Goal: Use online tool/utility: Utilize a website feature to perform a specific function

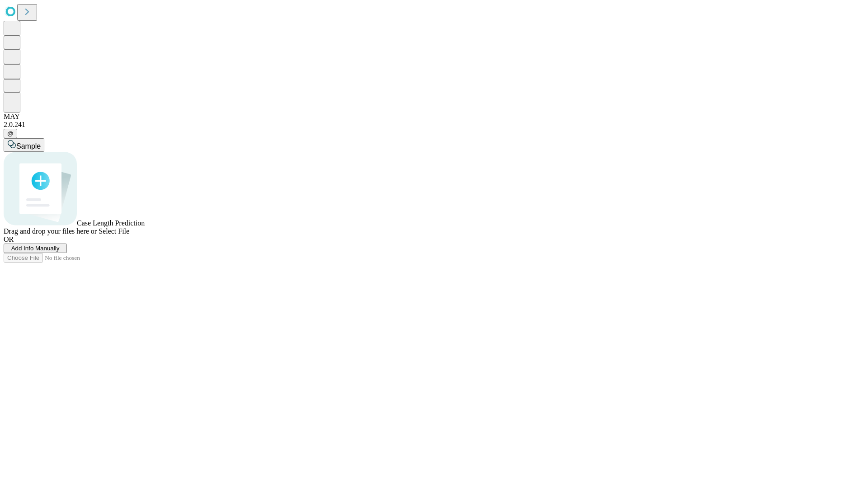
click at [60, 252] on span "Add Info Manually" at bounding box center [35, 248] width 48 height 7
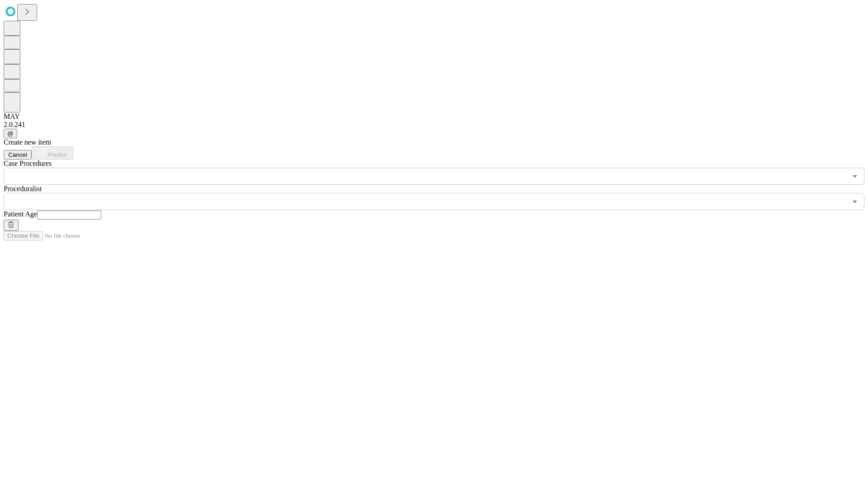
click at [101, 211] on input "text" at bounding box center [69, 215] width 64 height 9
type input "*"
click at [440, 193] on input "text" at bounding box center [425, 201] width 843 height 17
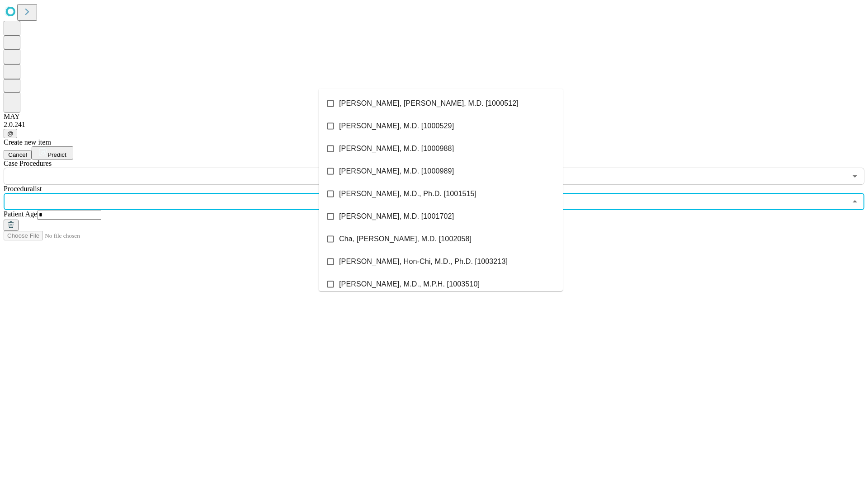
click at [441, 104] on li "[PERSON_NAME], [PERSON_NAME], M.D. [1000512]" at bounding box center [441, 103] width 244 height 23
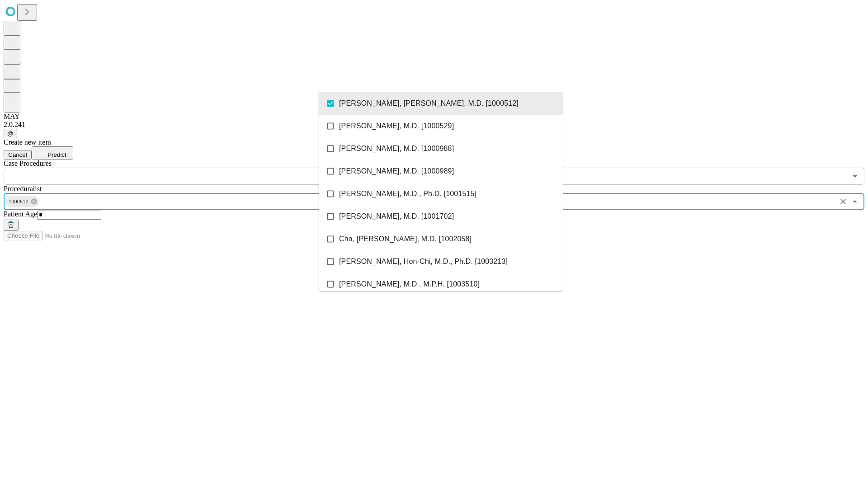
click at [190, 168] on input "text" at bounding box center [425, 176] width 843 height 17
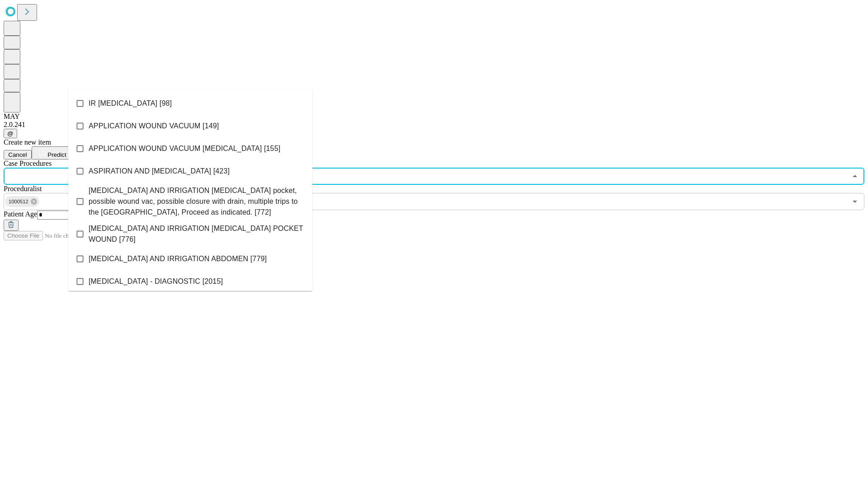
click at [190, 104] on li "IR [MEDICAL_DATA] [98]" at bounding box center [190, 103] width 244 height 23
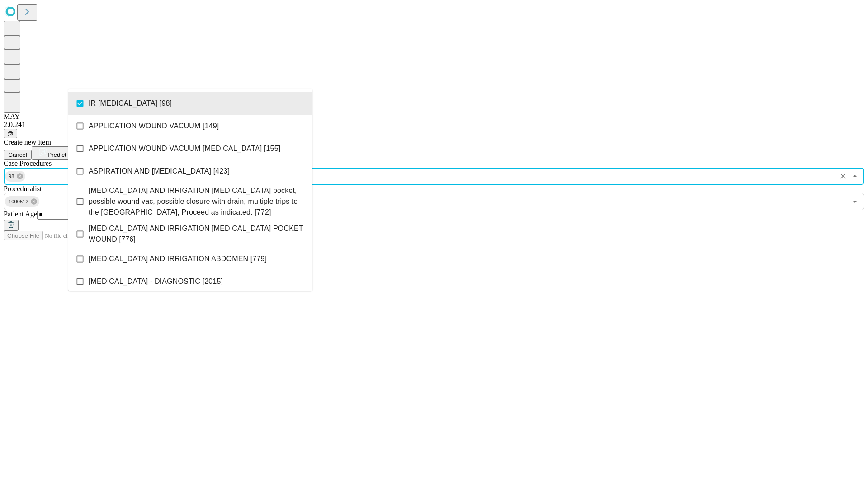
click at [66, 151] on span "Predict" at bounding box center [56, 154] width 19 height 7
